Goal: Information Seeking & Learning: Learn about a topic

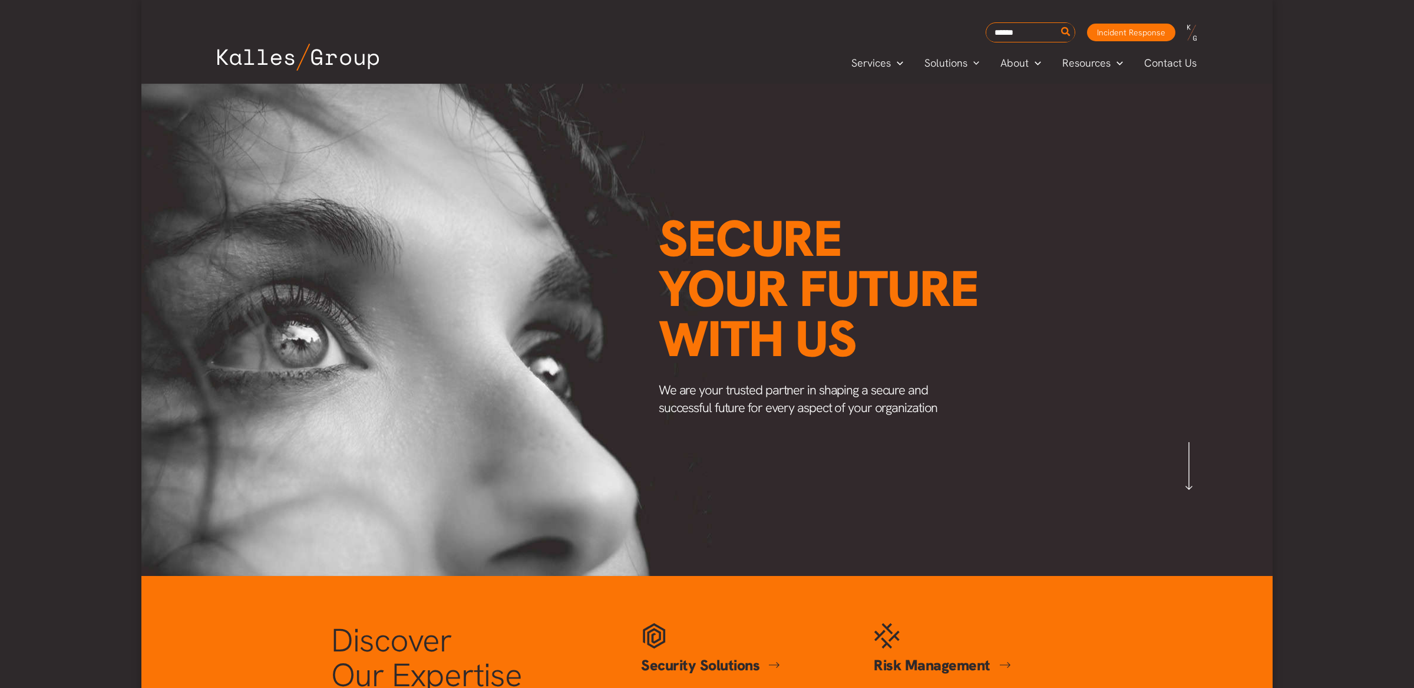
scroll to position [0, 1379]
click at [1077, 112] on span "Insights" at bounding box center [1081, 117] width 35 height 14
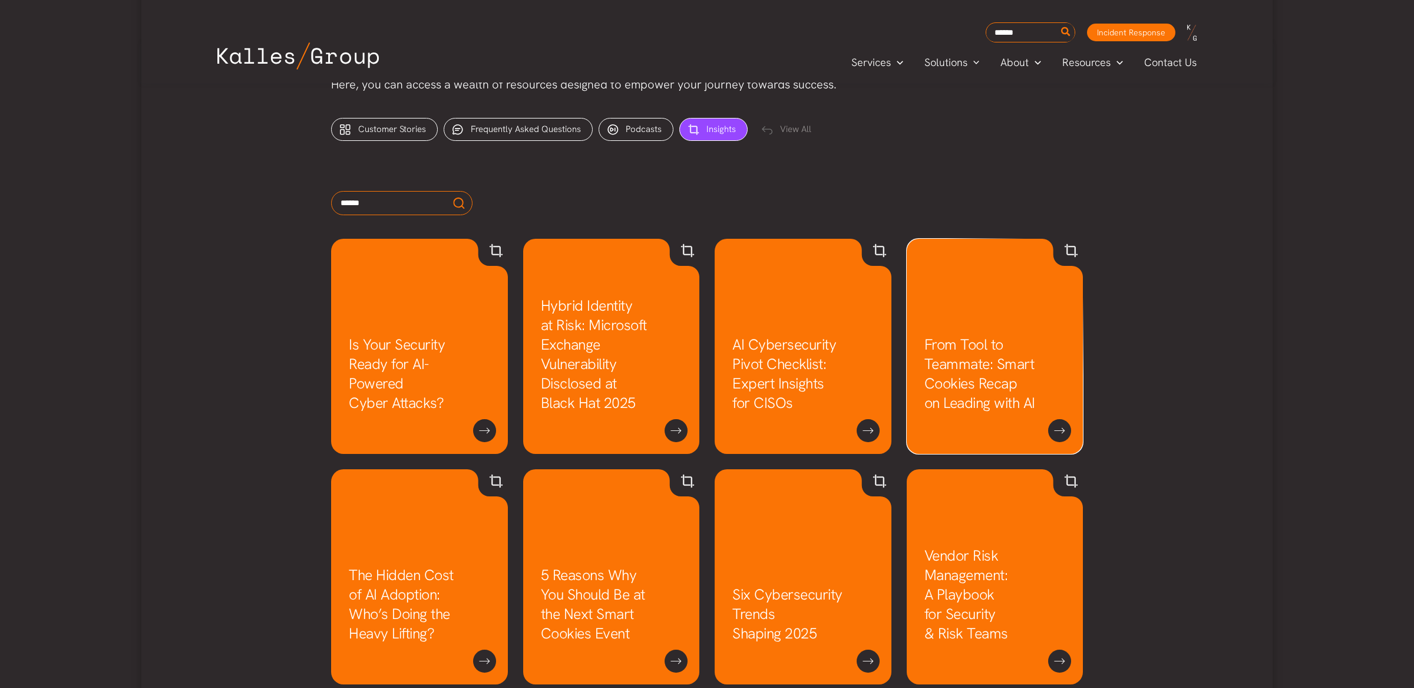
scroll to position [507, 0]
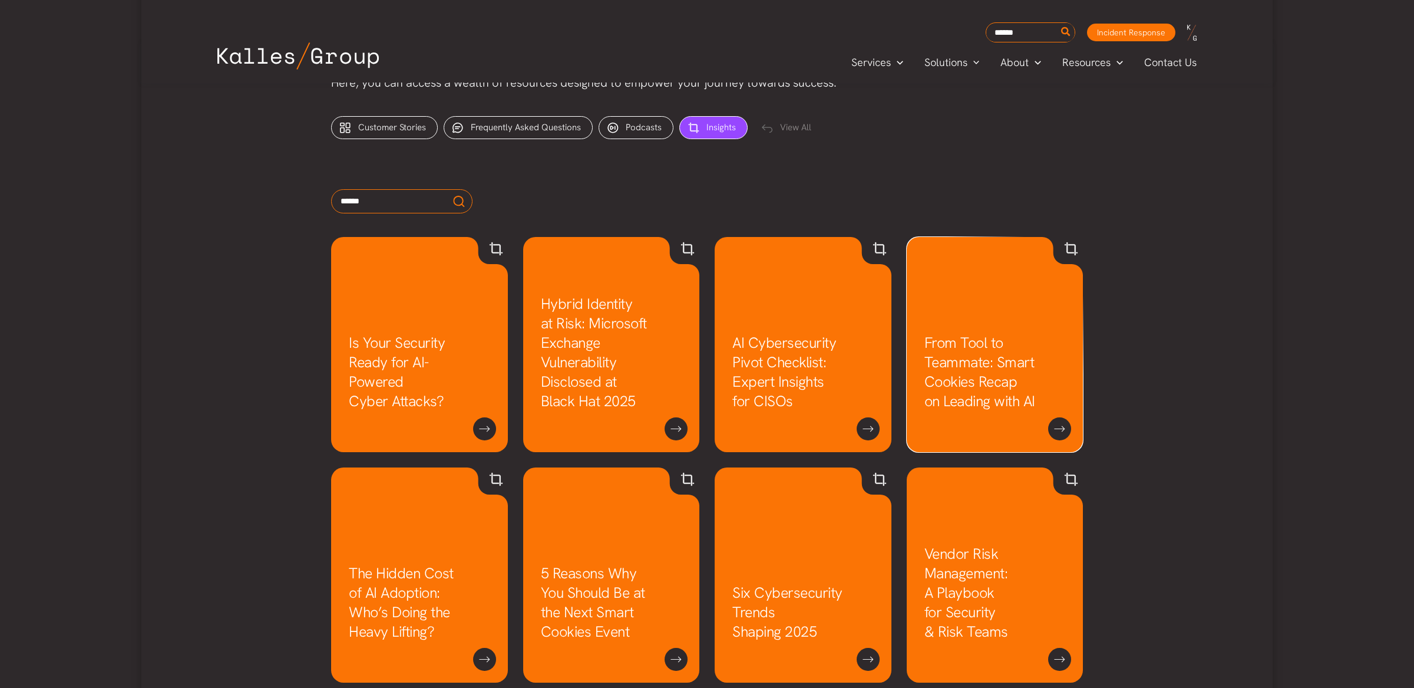
click at [975, 358] on link "From Tool to Teammate: Smart Cookies Recap on Leading with AI" at bounding box center [980, 372] width 111 height 78
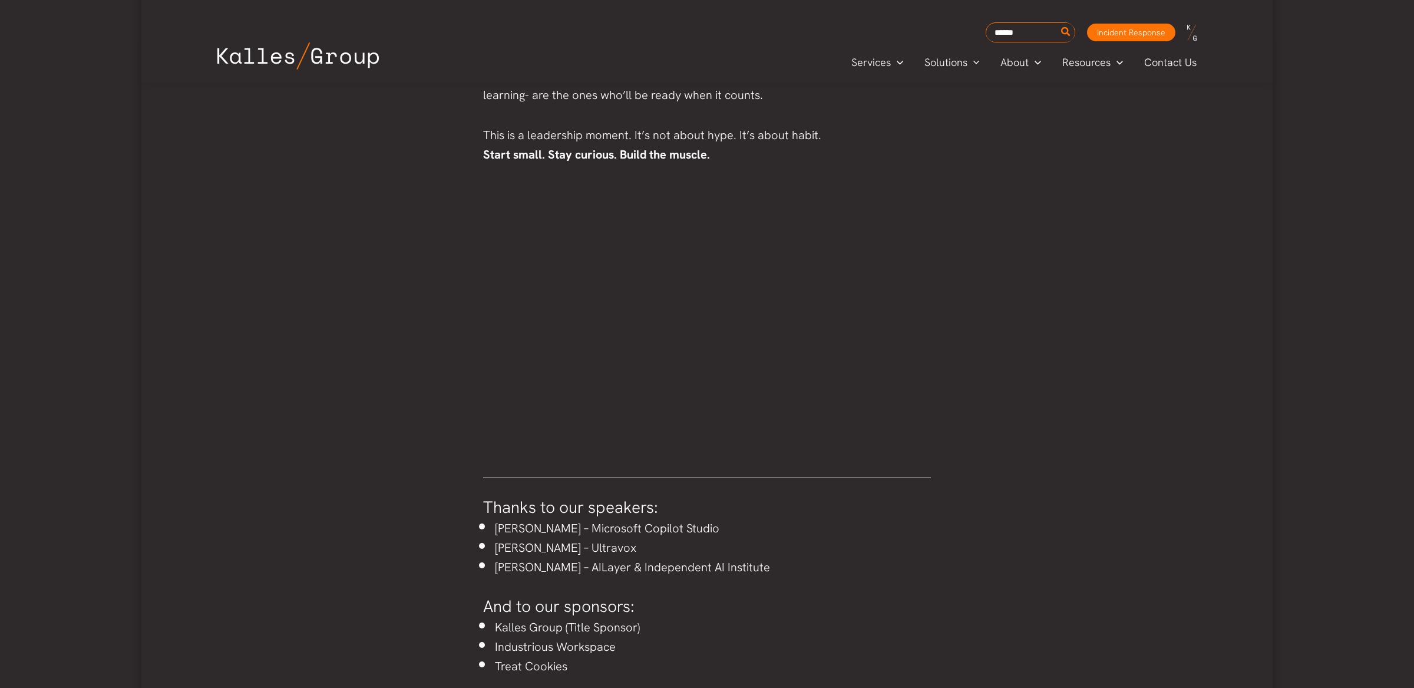
scroll to position [2460, 0]
